Goal: Information Seeking & Learning: Learn about a topic

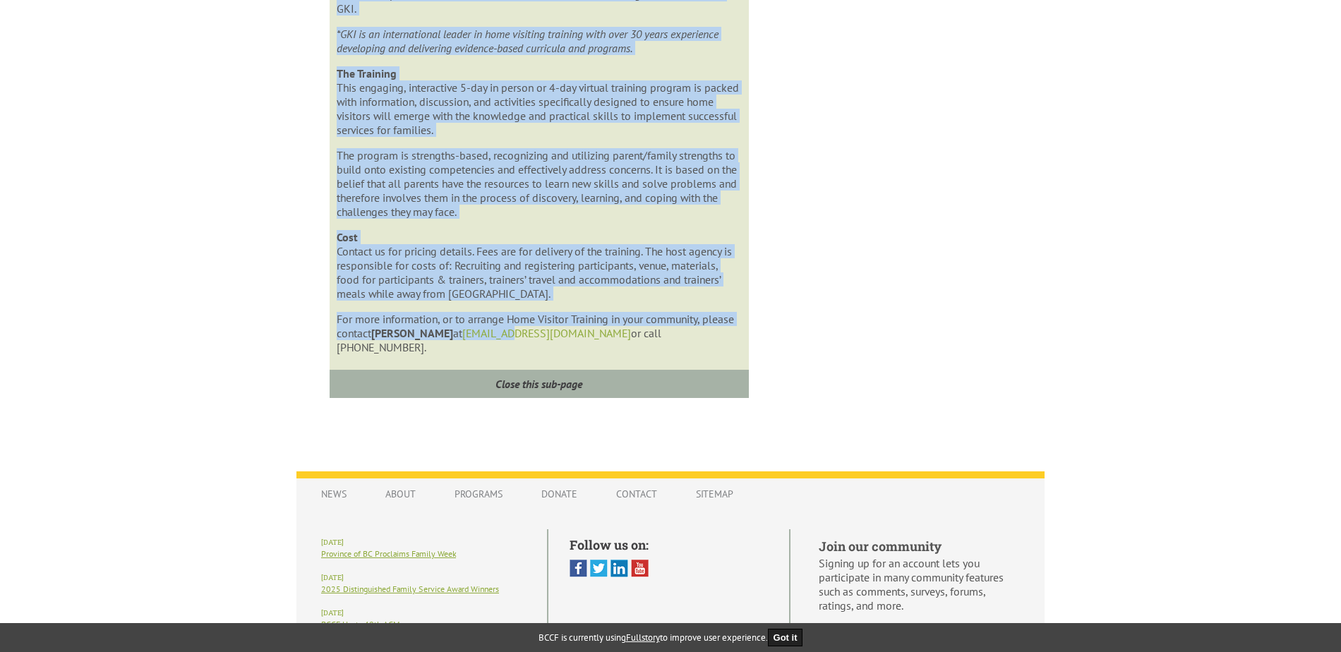
scroll to position [1159, 0]
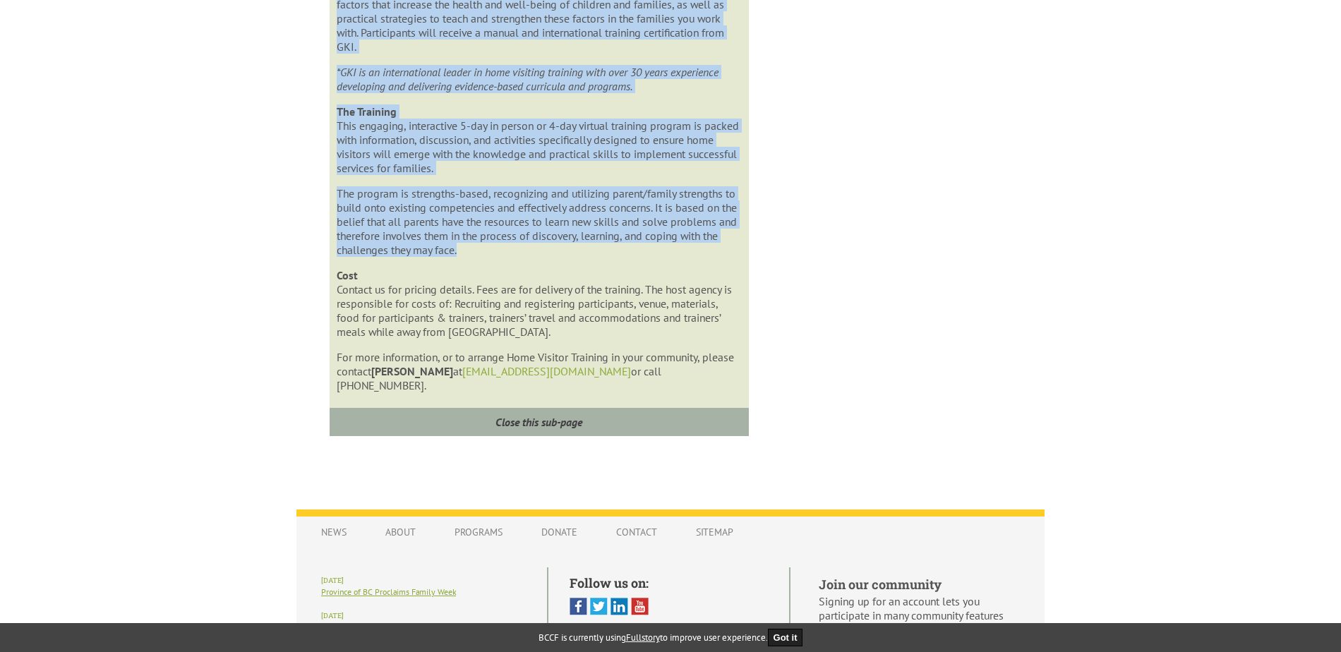
drag, startPoint x: 333, startPoint y: 58, endPoint x: 702, endPoint y: 254, distance: 417.5
click at [702, 254] on div "Integrated Strategies for Home Visiting Custom Training Acquire new knowledge, …" at bounding box center [539, 104] width 419 height 636
drag, startPoint x: 702, startPoint y: 254, endPoint x: 677, endPoint y: 220, distance: 41.9
copy div "Integrated Strategies for Home Visiting Custom Training Acquire new knowledge, …"
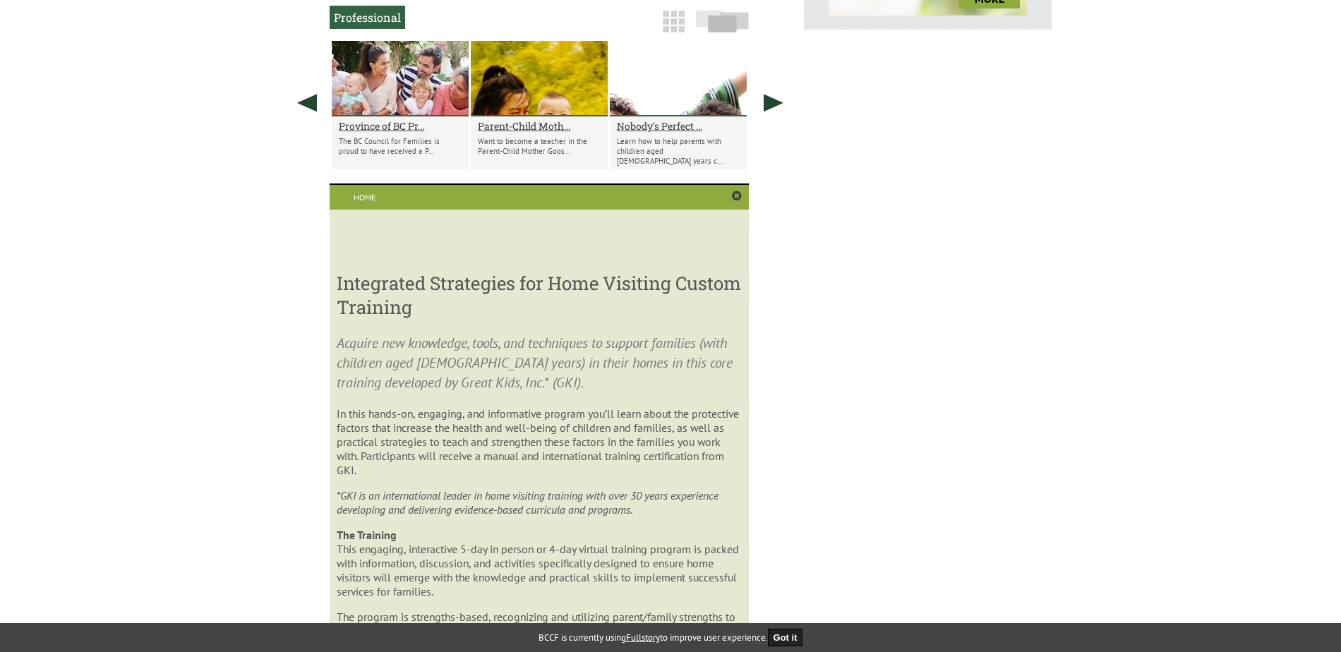
click at [647, 198] on div "Home Integrated Strategies for Home Visiting Custom Training Acquire new knowle…" at bounding box center [539, 197] width 419 height 26
drag, startPoint x: 667, startPoint y: 245, endPoint x: 867, endPoint y: 205, distance: 203.7
click at [867, 205] on div "Sexual Orientation & Gender Diversity in Families Making your organization into…" at bounding box center [670, 142] width 762 height 1480
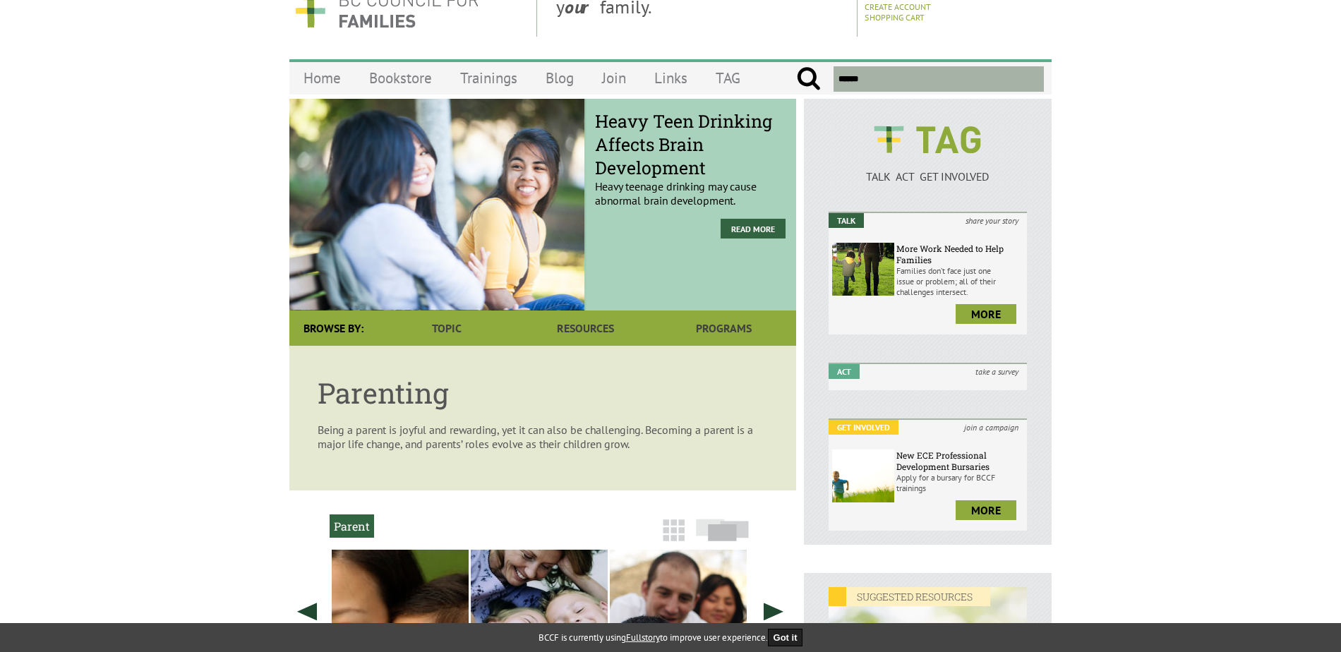
scroll to position [0, 0]
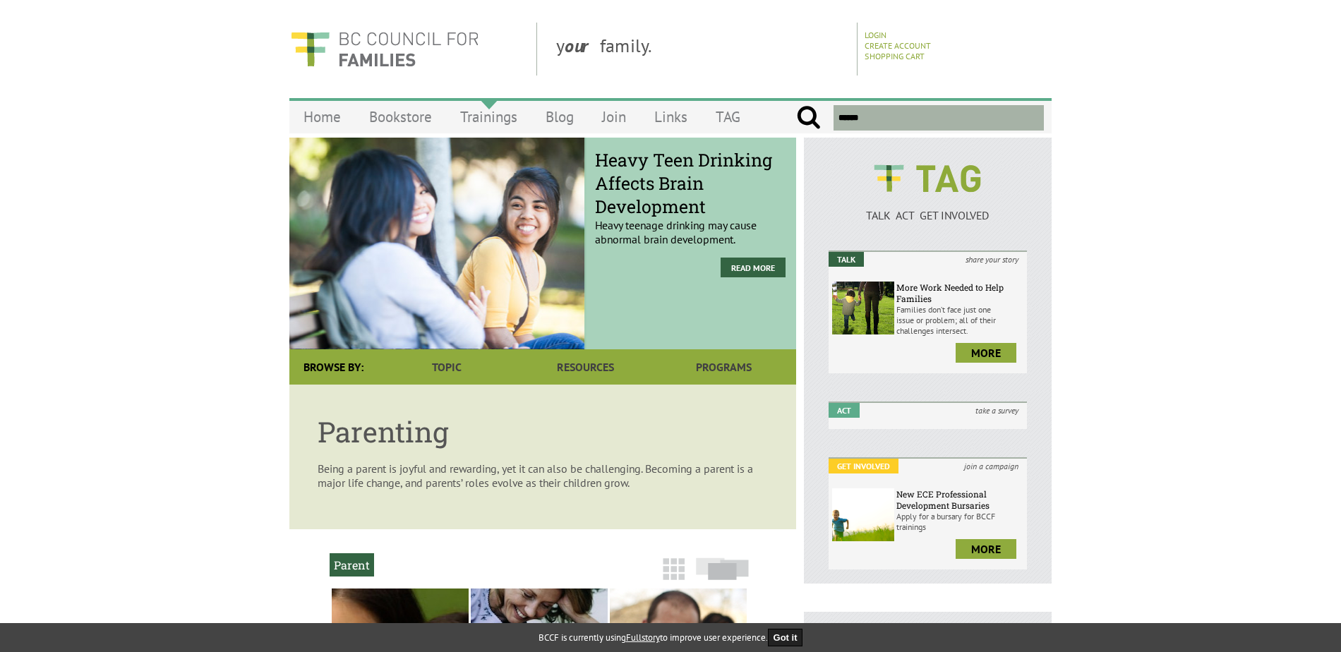
click at [477, 115] on link "Trainings" at bounding box center [488, 116] width 85 height 33
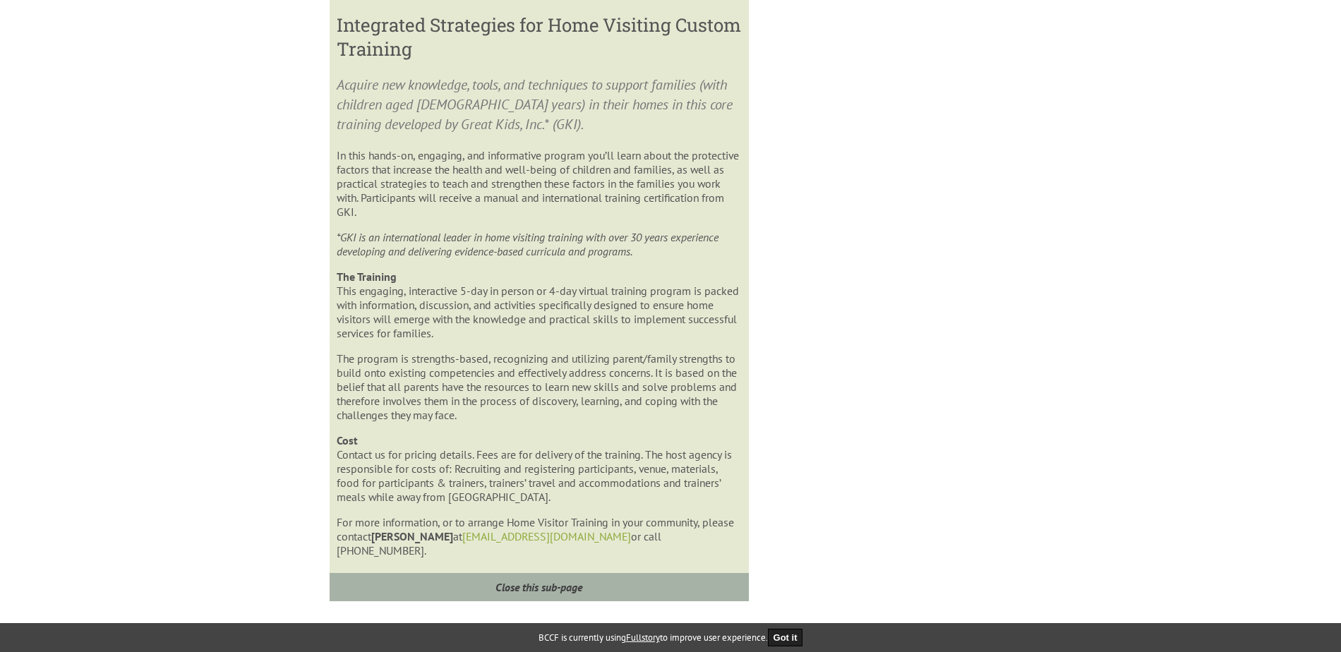
scroll to position [1018, 0]
